Goal: Task Accomplishment & Management: Manage account settings

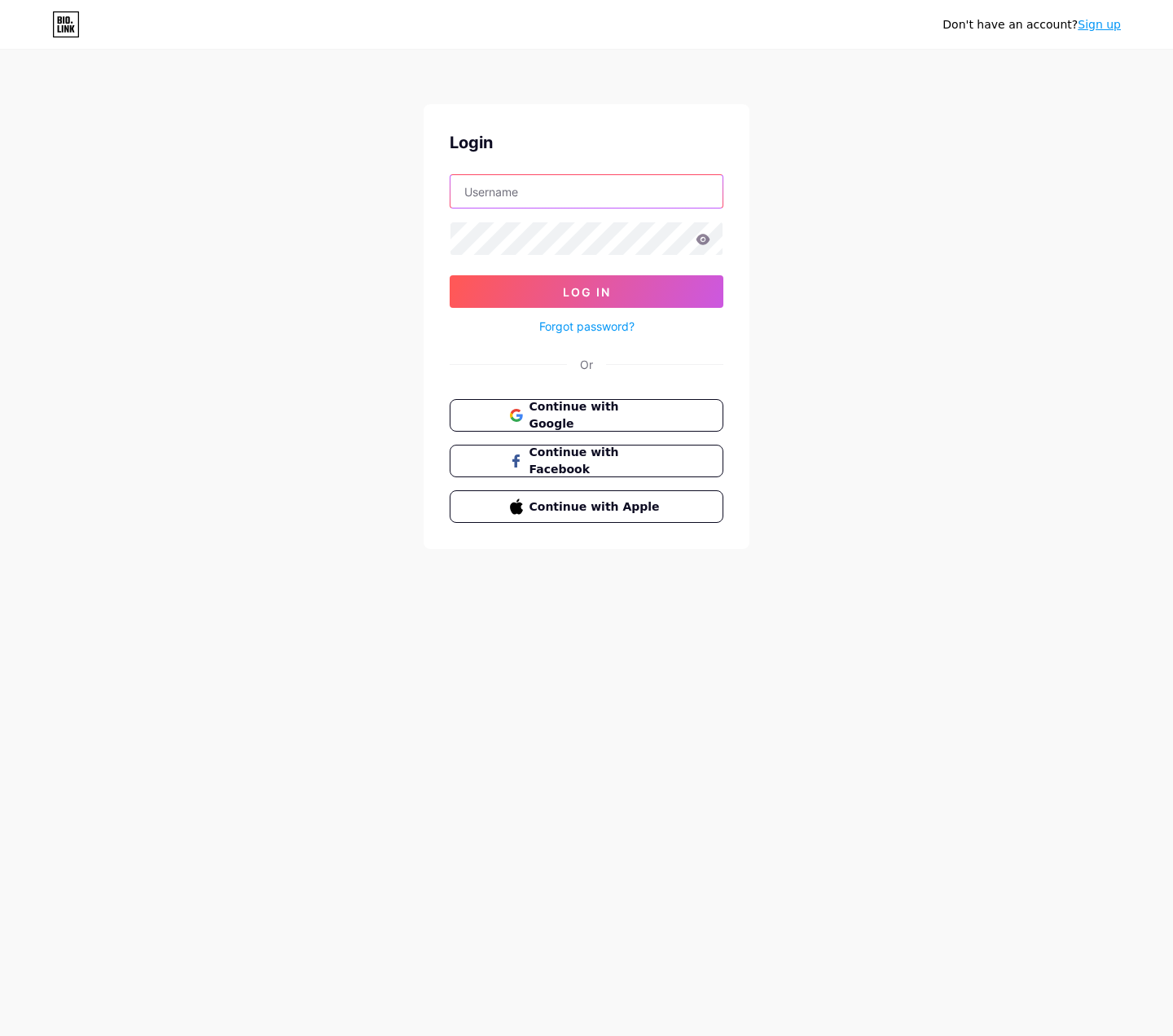
click at [502, 204] on input "text" at bounding box center [586, 192] width 272 height 32
type input "[EMAIL_ADDRESS][DOMAIN_NAME]"
click at [529, 217] on form "[EMAIL_ADDRESS][DOMAIN_NAME] Log In Forgot password?" at bounding box center [586, 256] width 274 height 162
click at [449, 275] on button "Log In" at bounding box center [586, 292] width 274 height 32
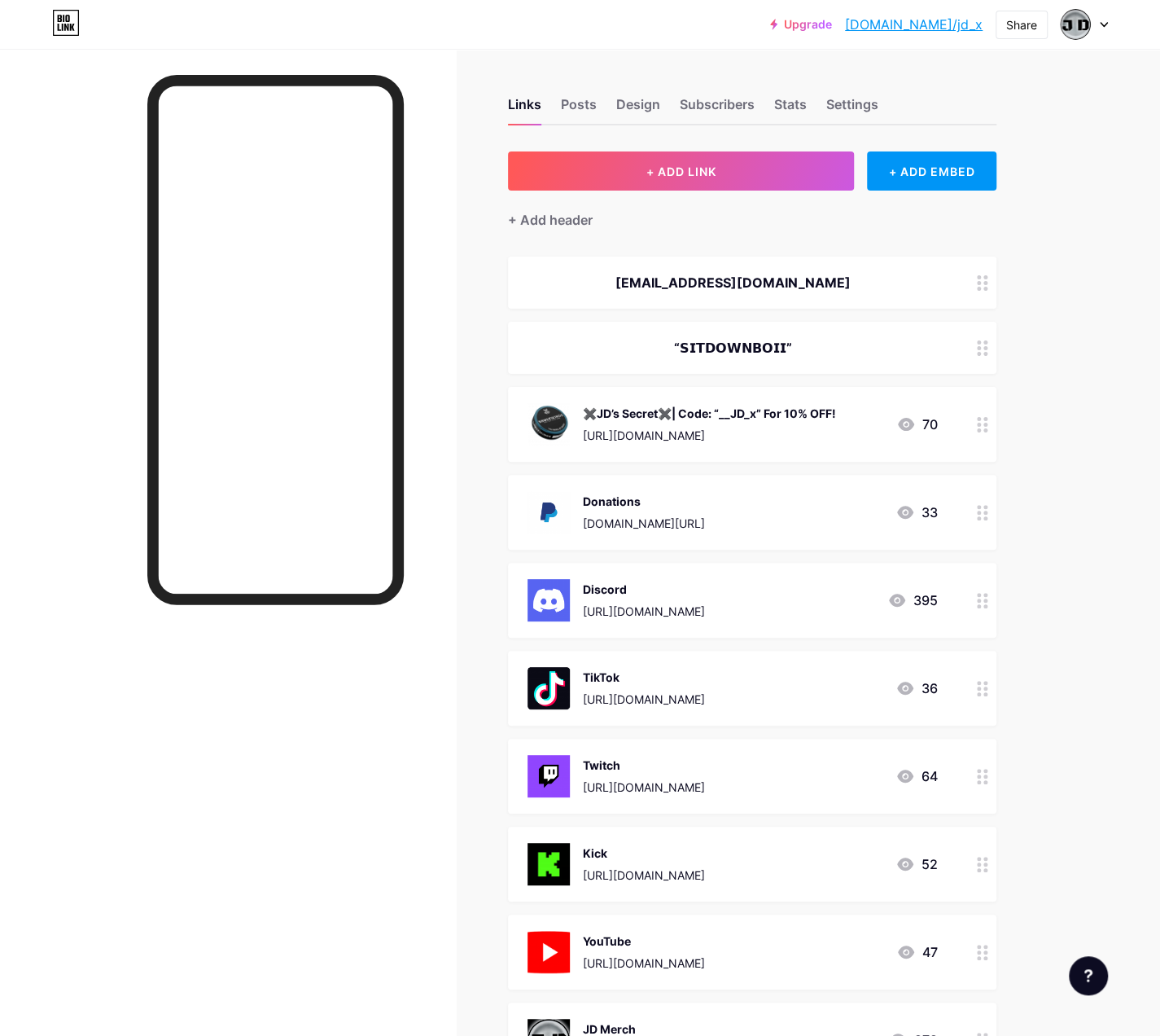
click at [985, 602] on icon at bounding box center [983, 600] width 12 height 15
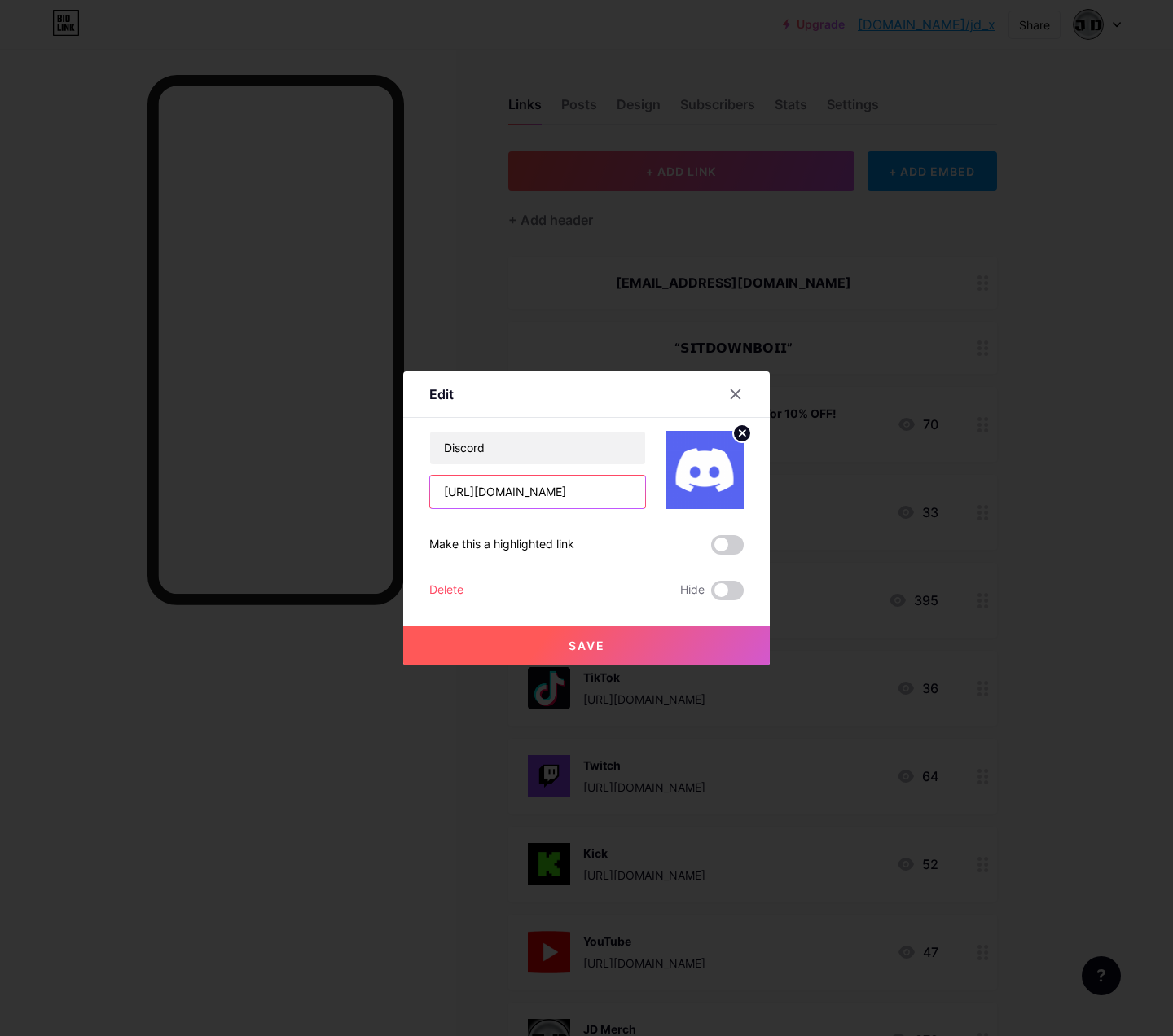
drag, startPoint x: 618, startPoint y: 496, endPoint x: 382, endPoint y: 498, distance: 236.0
click at [383, 498] on div "Edit Content YouTube Play YouTube video without leaving your page. ADD Vimeo Pl…" at bounding box center [586, 518] width 1173 height 1036
paste input "[URL][DOMAIN_NAME]"
type input "[URL][DOMAIN_NAME]"
click at [580, 644] on span "Save" at bounding box center [587, 644] width 37 height 14
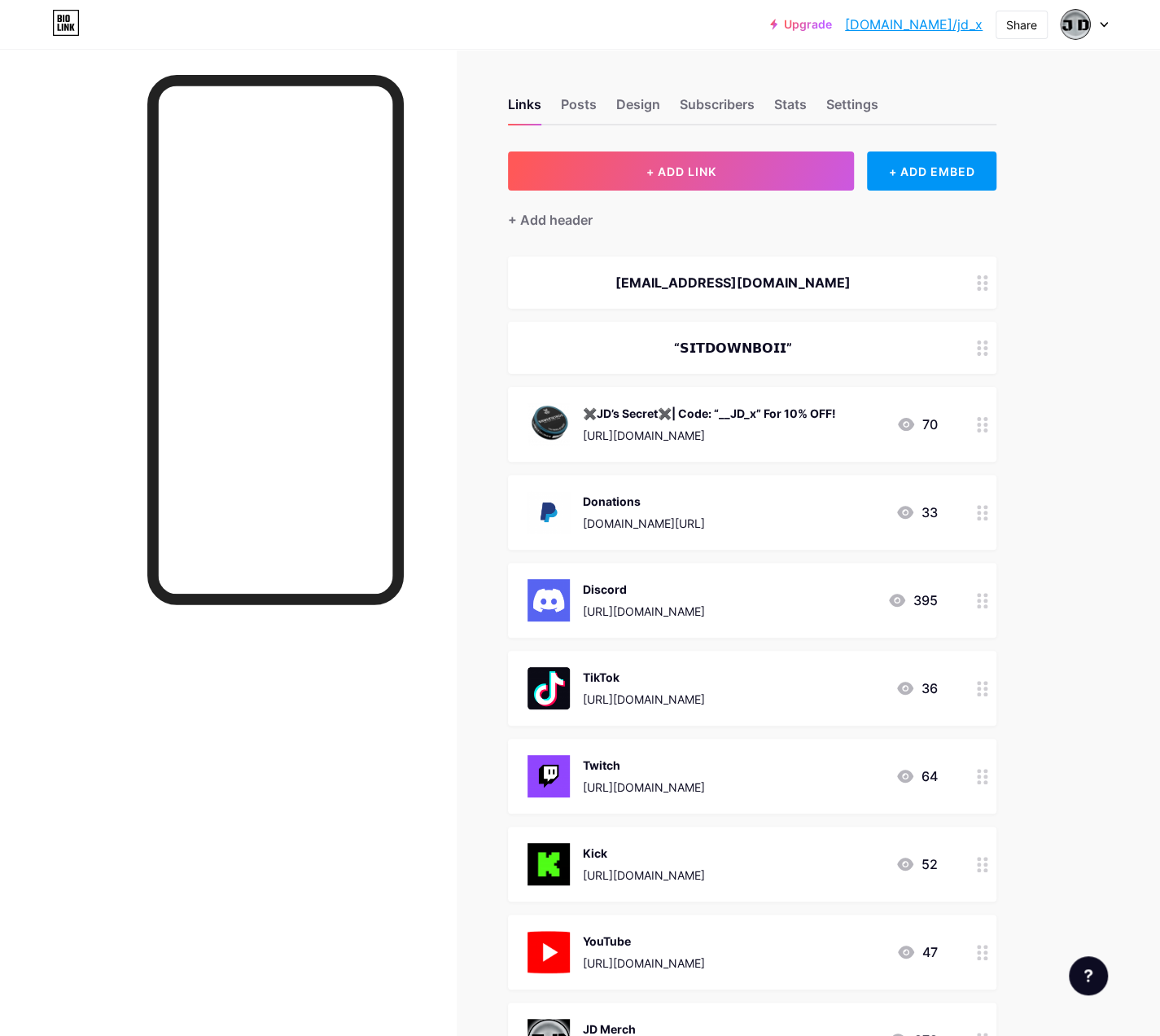
click at [976, 417] on div at bounding box center [983, 424] width 28 height 75
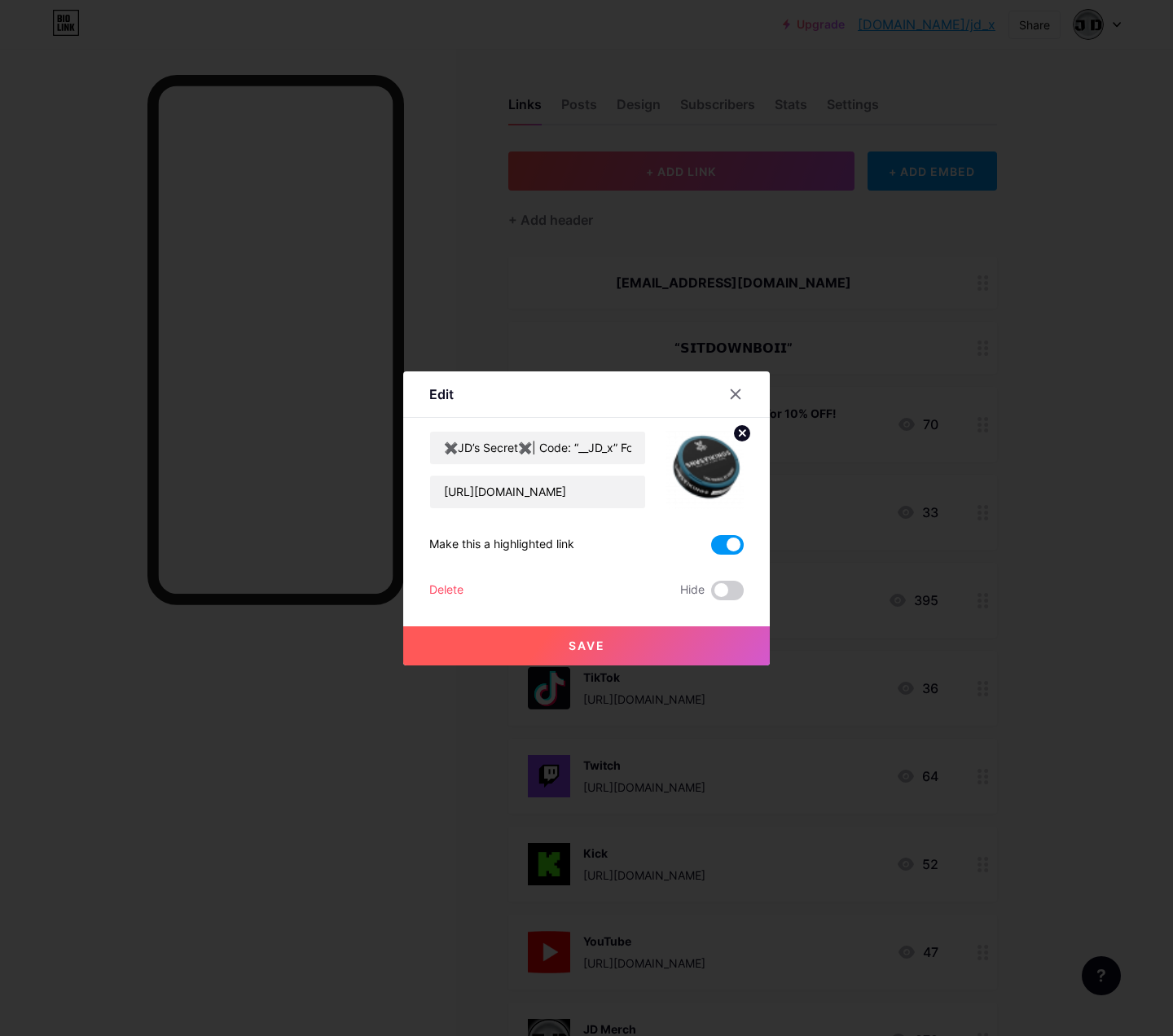
click at [668, 639] on button "Save" at bounding box center [586, 645] width 366 height 39
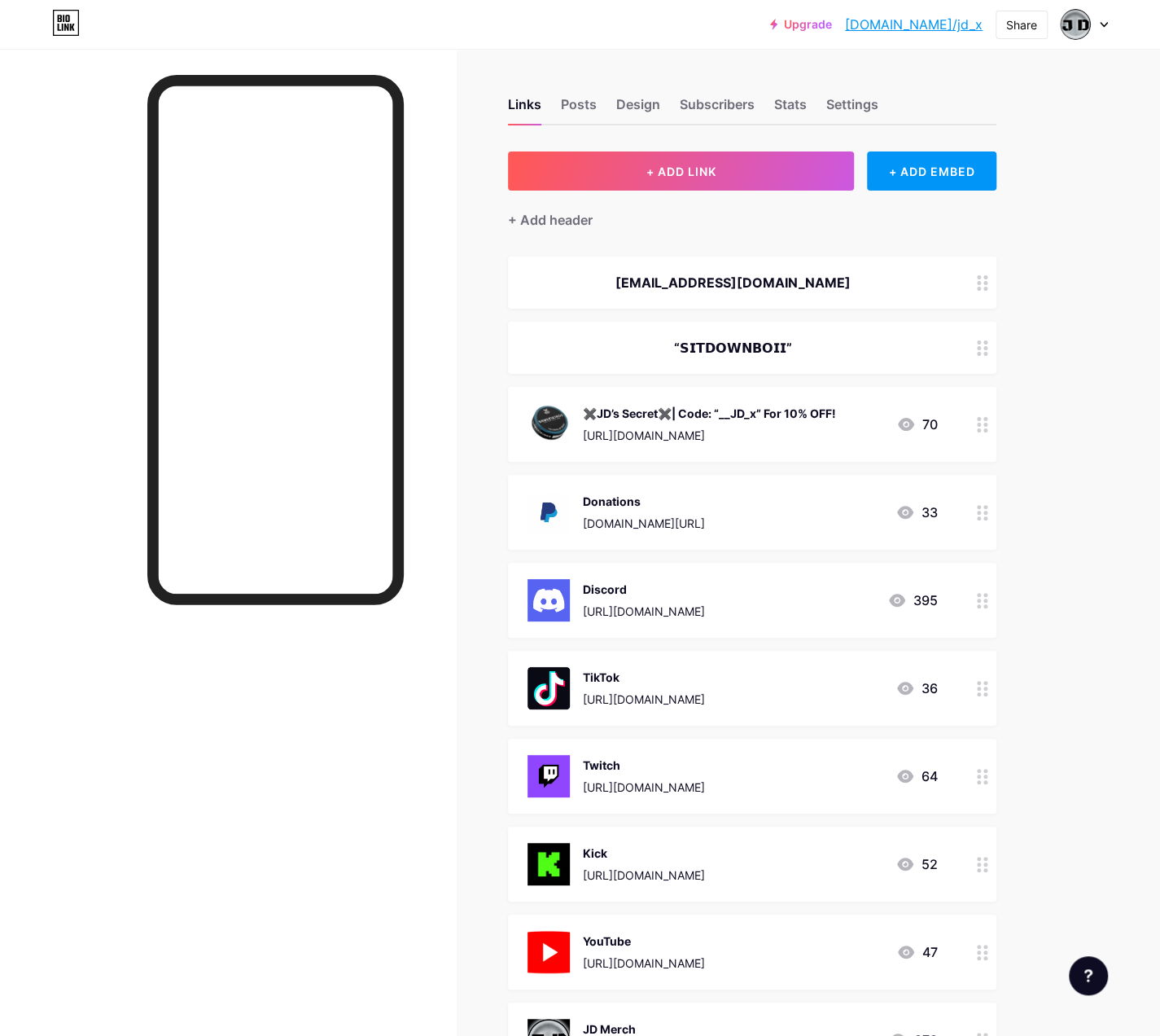
click at [978, 595] on icon at bounding box center [983, 600] width 12 height 15
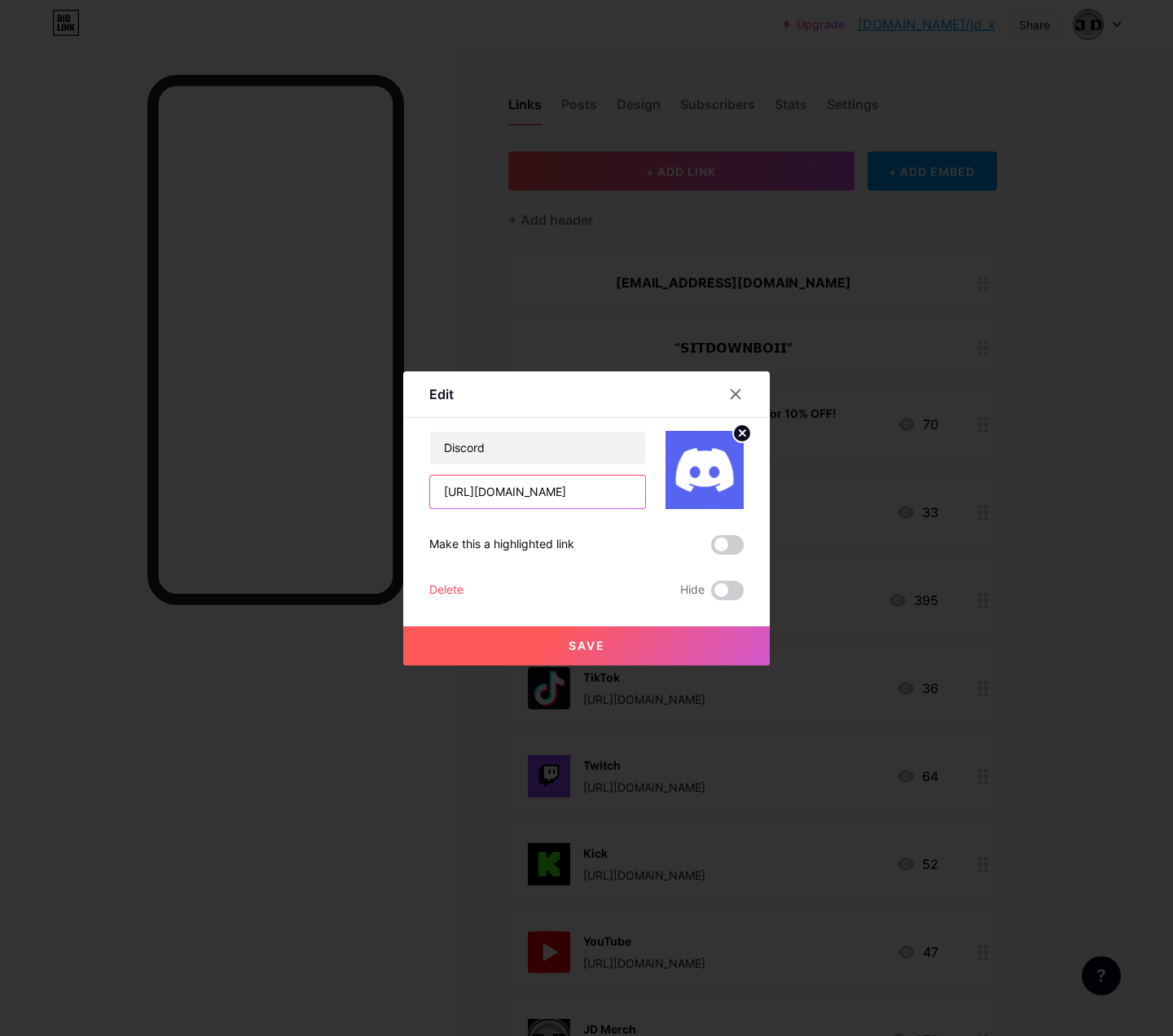
drag, startPoint x: 626, startPoint y: 489, endPoint x: 378, endPoint y: 478, distance: 248.2
click at [379, 480] on div "Edit Content YouTube Play YouTube video without leaving your page. ADD Vimeo Pl…" at bounding box center [586, 518] width 1173 height 1036
paste input "[URL][DOMAIN_NAME]"
type input "[URL][DOMAIN_NAME]"
click at [598, 639] on span "Save" at bounding box center [587, 644] width 37 height 14
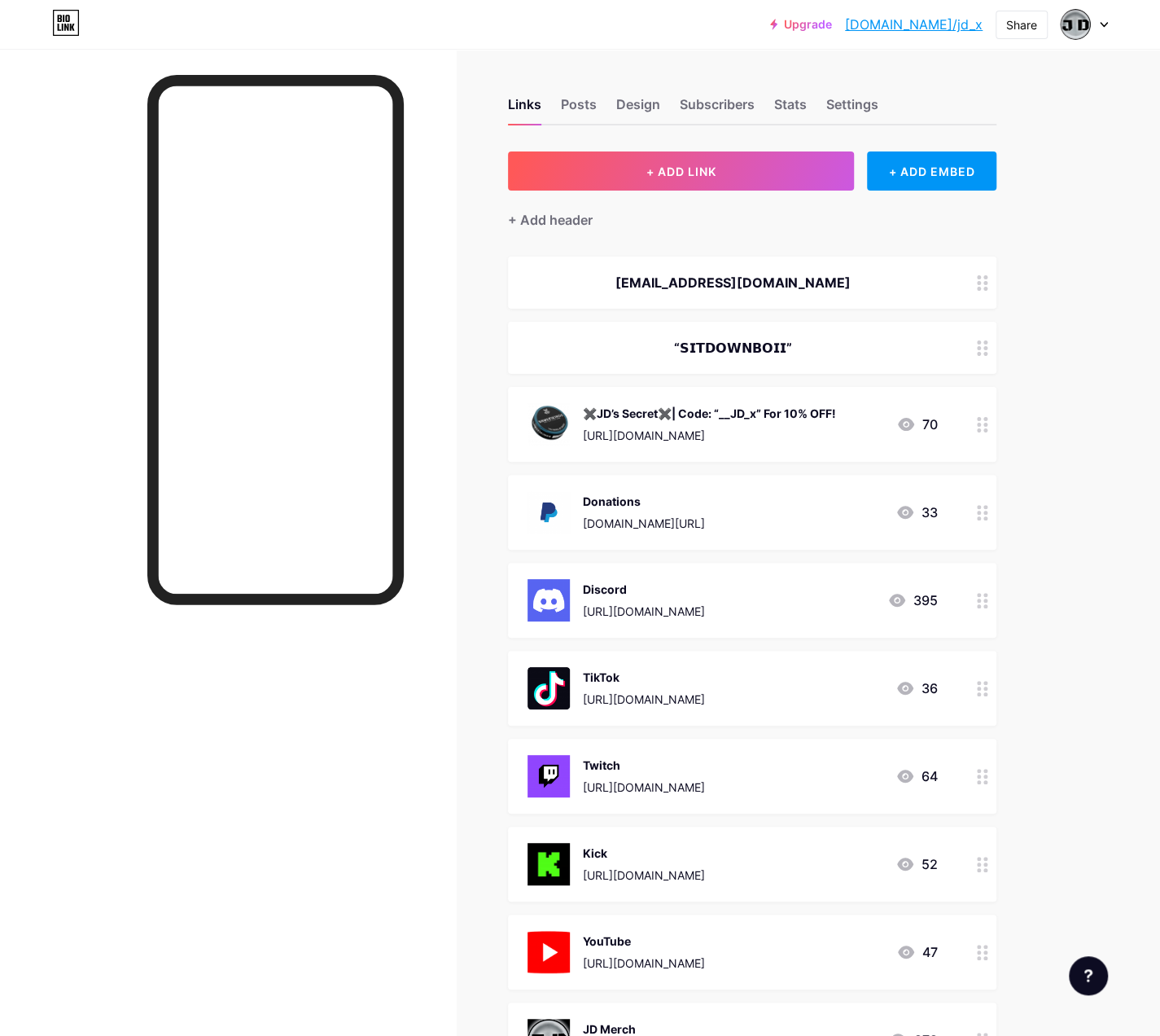
click at [982, 420] on icon at bounding box center [983, 424] width 12 height 15
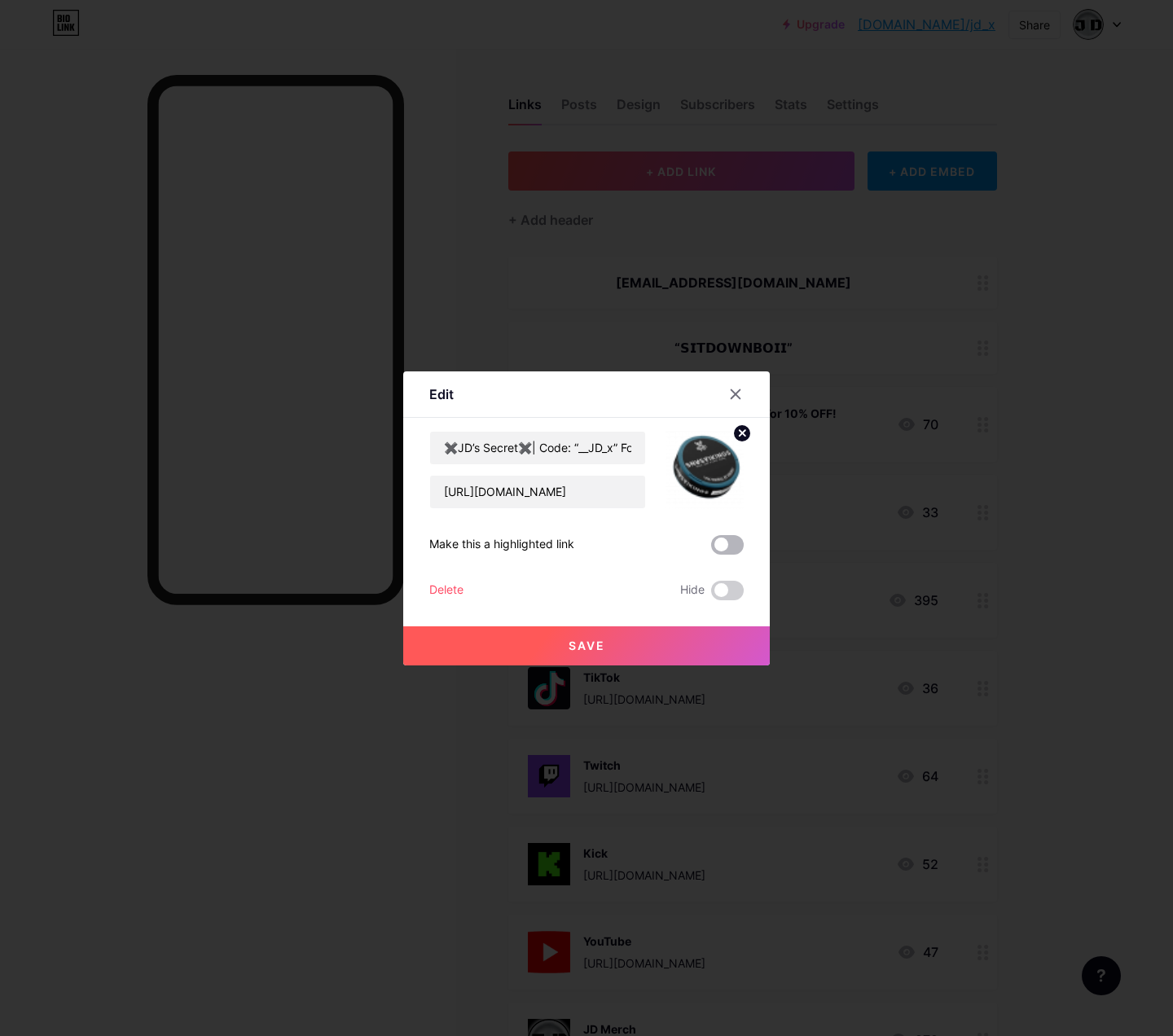
click at [718, 540] on span at bounding box center [727, 545] width 32 height 20
click at [711, 549] on input "checkbox" at bounding box center [711, 549] width 0 height 0
click at [647, 642] on button "Save" at bounding box center [586, 645] width 366 height 39
